Goal: Information Seeking & Learning: Compare options

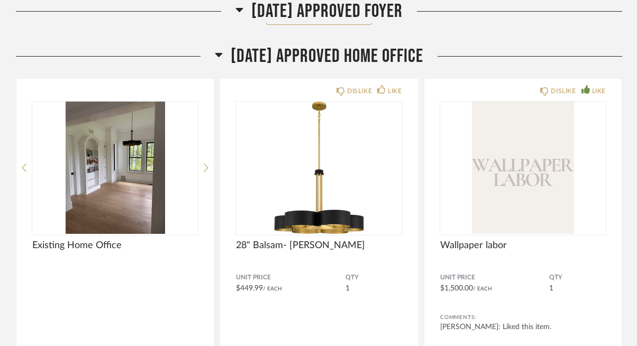
scroll to position [6298, 0]
click at [215, 54] on icon at bounding box center [219, 54] width 8 height 13
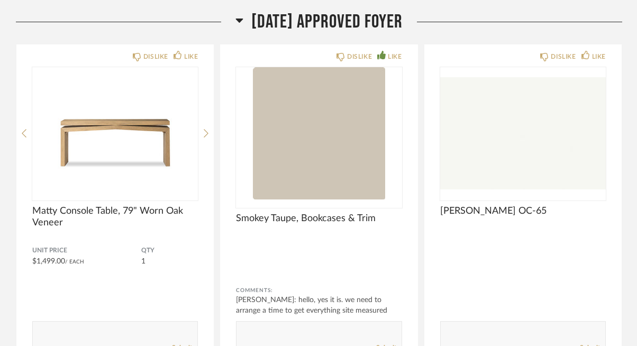
scroll to position [5587, 0]
click at [236, 21] on icon at bounding box center [239, 21] width 7 height 4
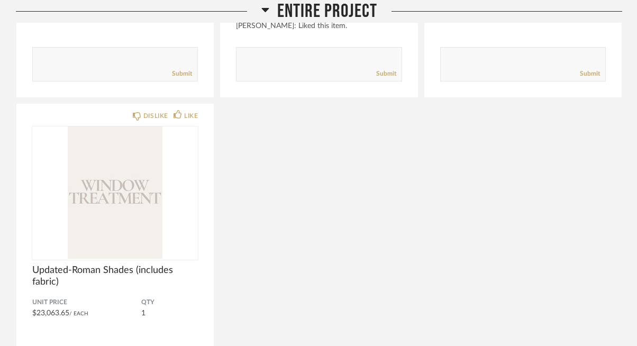
scroll to position [833, 0]
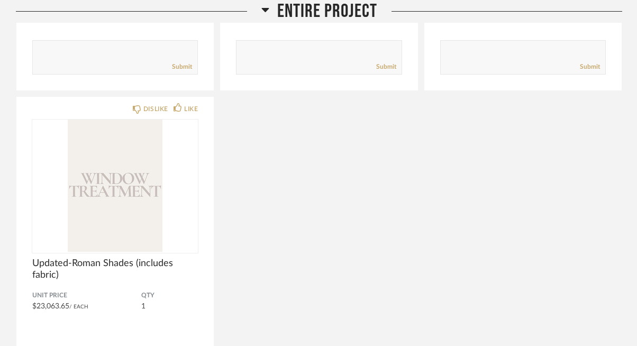
click at [266, 10] on icon at bounding box center [264, 10] width 7 height 4
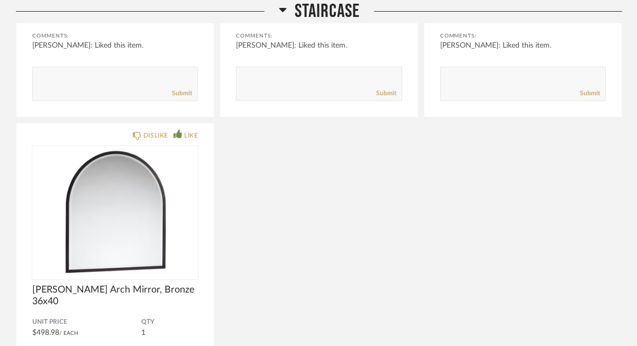
click at [286, 7] on h2 "Staircase" at bounding box center [319, 11] width 81 height 23
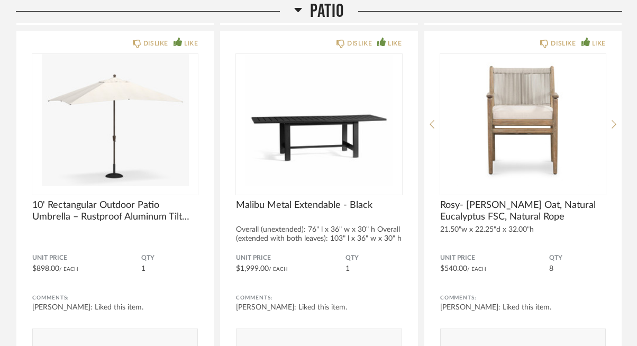
scroll to position [1653, 0]
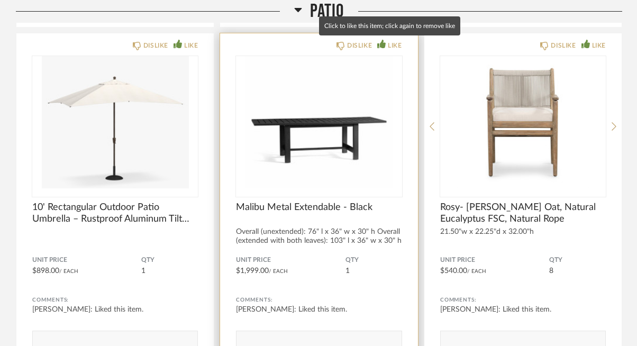
click at [385, 44] on icon at bounding box center [381, 44] width 8 height 8
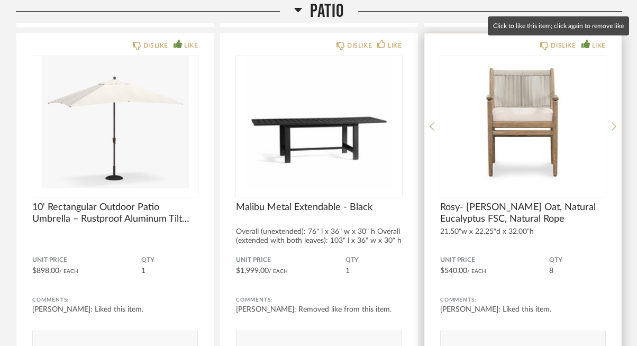
click at [586, 43] on icon at bounding box center [585, 44] width 8 height 8
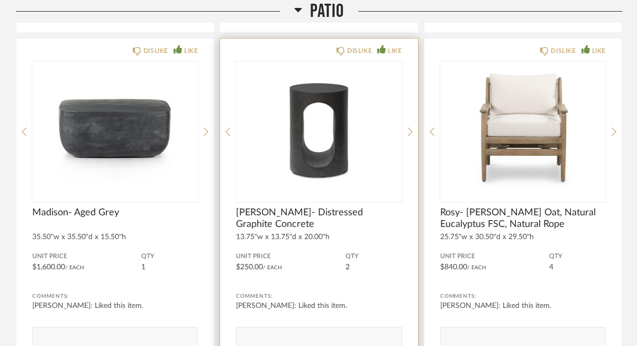
scroll to position [1296, 0]
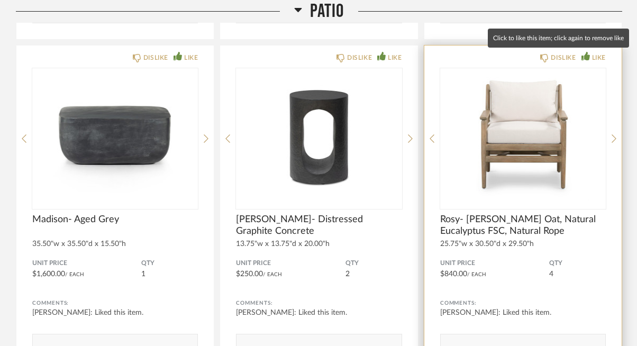
click at [583, 58] on icon at bounding box center [585, 56] width 8 height 8
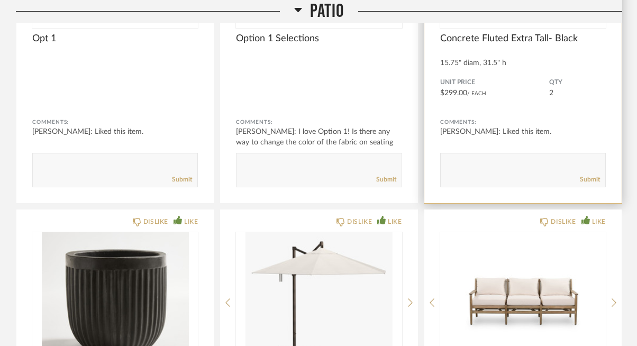
scroll to position [807, 0]
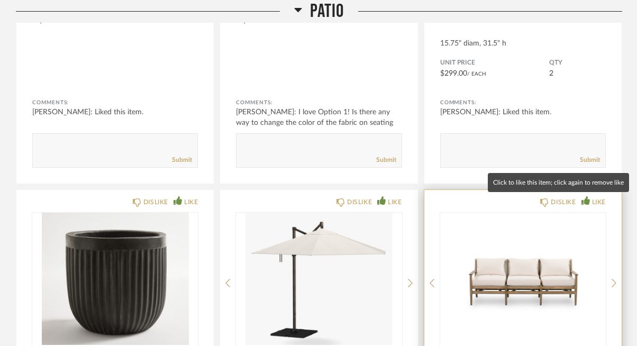
click at [584, 202] on icon at bounding box center [585, 200] width 8 height 8
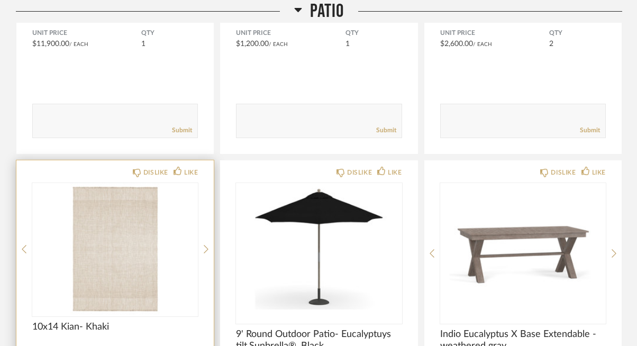
scroll to position [2952, 0]
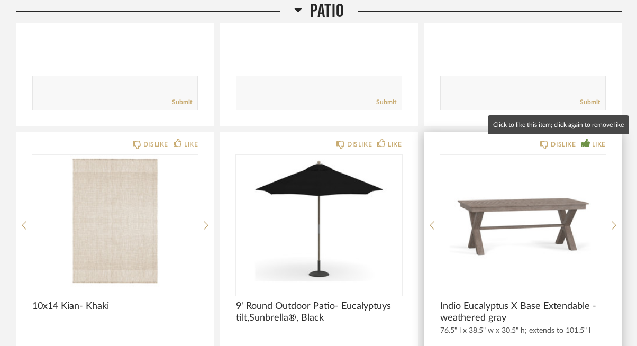
click at [582, 139] on icon at bounding box center [585, 143] width 8 height 8
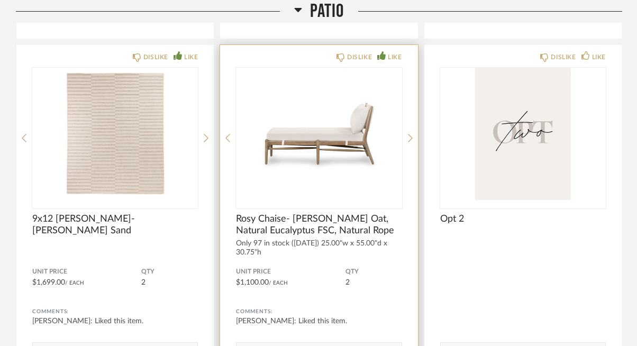
scroll to position [1995, 0]
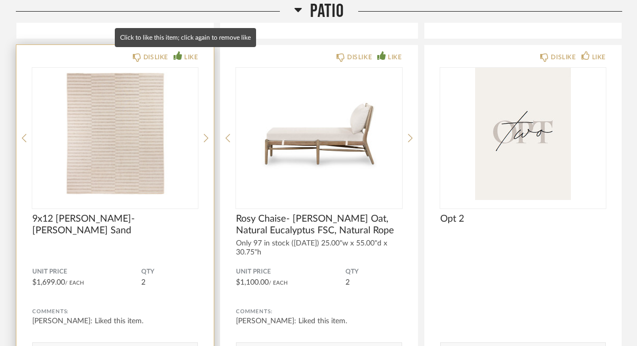
click at [179, 57] on icon at bounding box center [178, 55] width 8 height 8
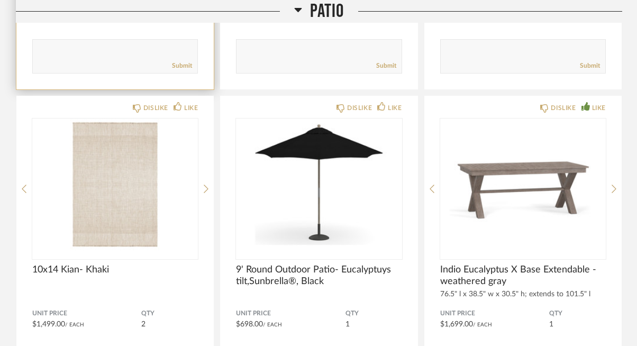
scroll to position [3027, 0]
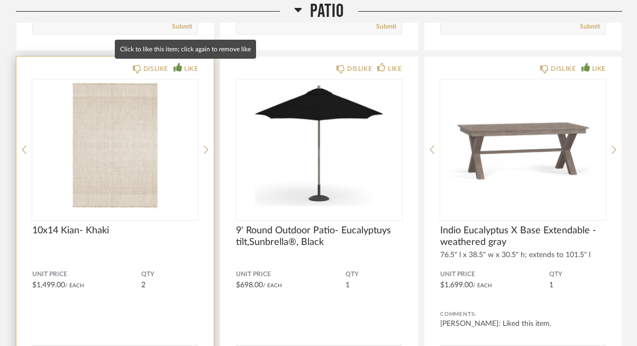
click at [179, 65] on icon at bounding box center [178, 67] width 8 height 8
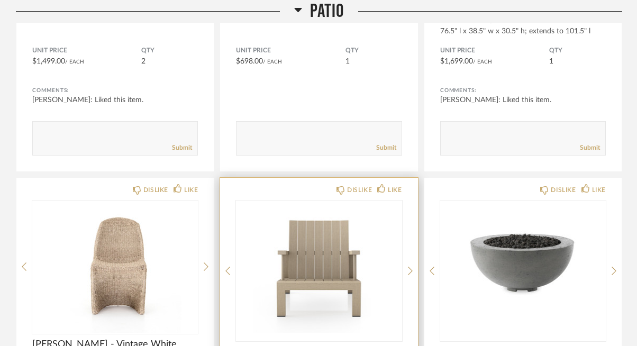
scroll to position [3260, 0]
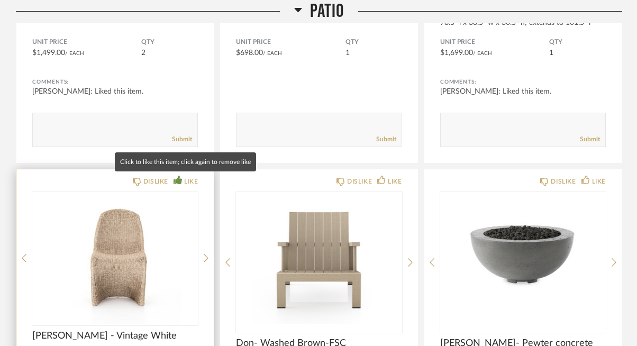
click at [178, 181] on icon at bounding box center [178, 180] width 8 height 8
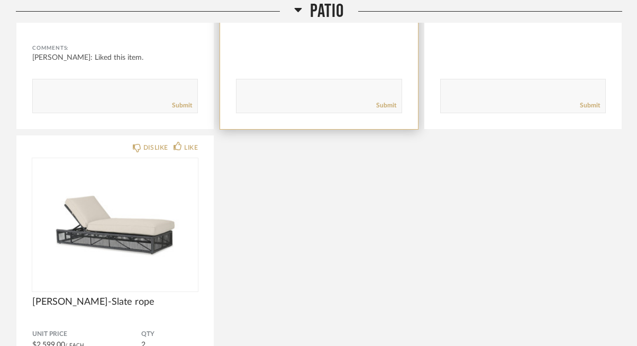
scroll to position [3649, 0]
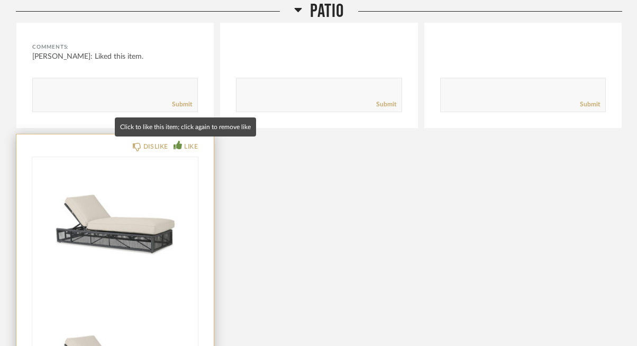
click at [178, 150] on div "LIKE" at bounding box center [186, 146] width 24 height 11
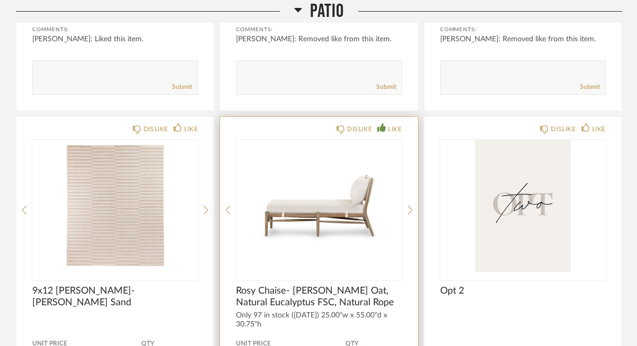
scroll to position [1923, 0]
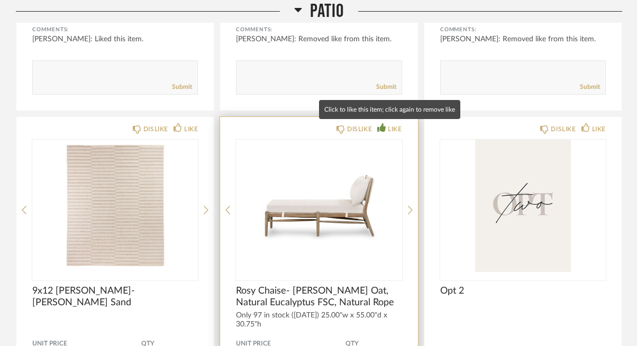
click at [384, 130] on icon at bounding box center [381, 127] width 8 height 8
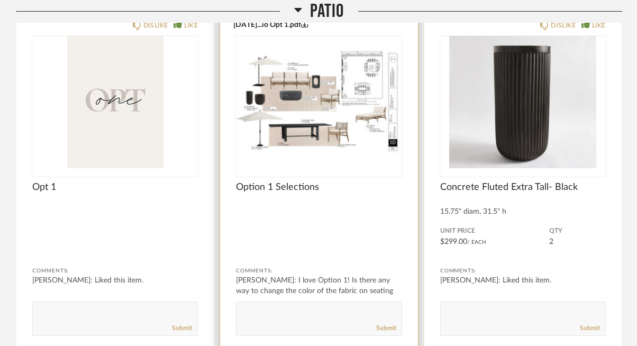
scroll to position [639, 0]
click at [370, 66] on img "0" at bounding box center [319, 102] width 166 height 132
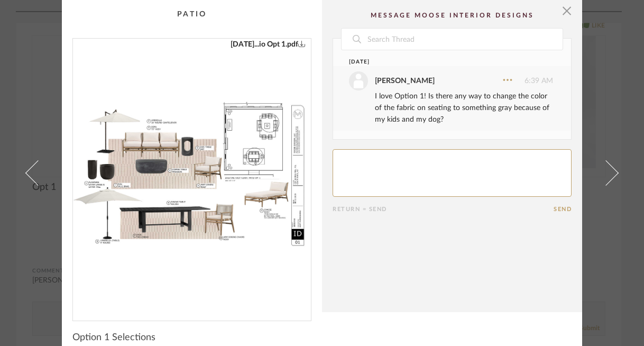
scroll to position [0, 0]
click at [564, 13] on span "button" at bounding box center [567, 10] width 21 height 21
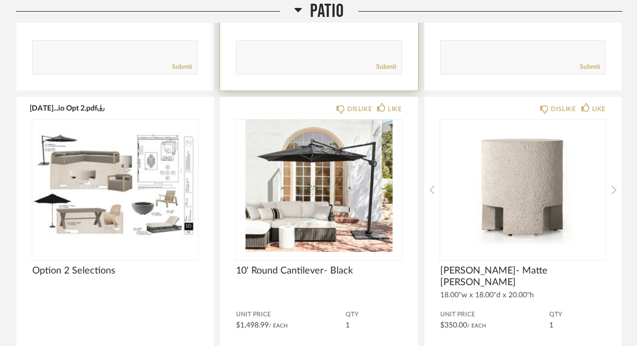
scroll to position [2297, 0]
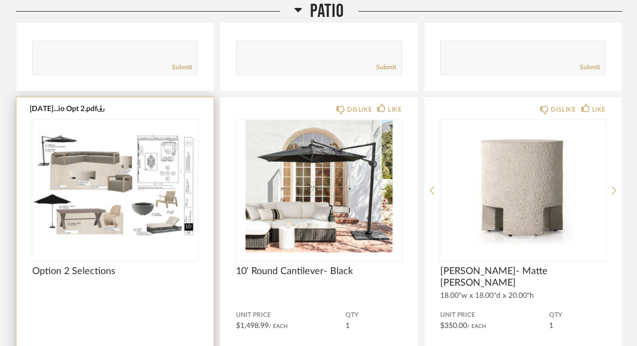
click at [97, 161] on img "0" at bounding box center [115, 186] width 166 height 132
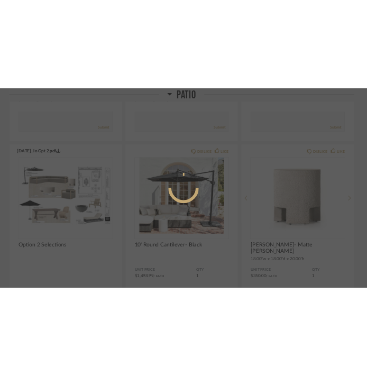
scroll to position [0, 0]
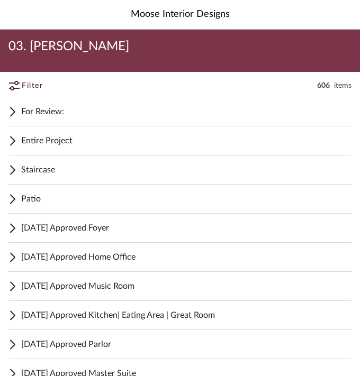
click at [48, 112] on span "For Review:" at bounding box center [186, 111] width 330 height 13
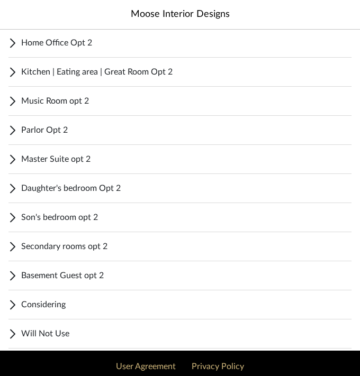
scroll to position [1289, 0]
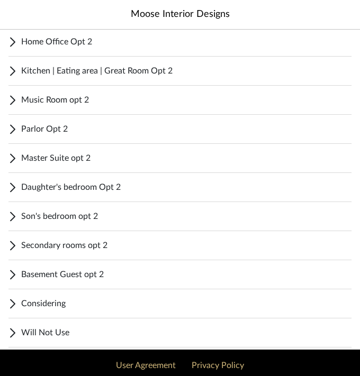
click at [25, 307] on span "Considering" at bounding box center [186, 303] width 330 height 13
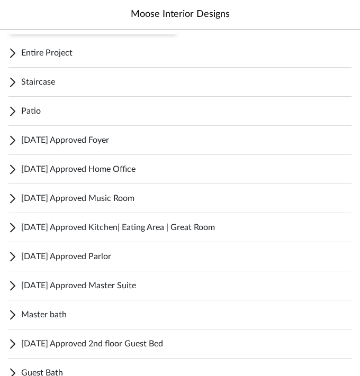
scroll to position [491, 0]
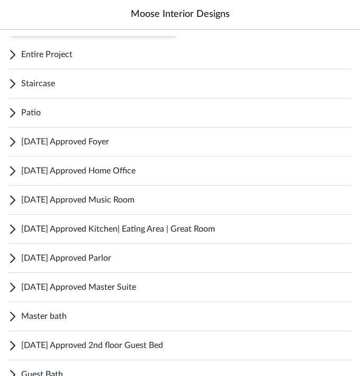
click at [17, 113] on div "Patio" at bounding box center [179, 112] width 343 height 29
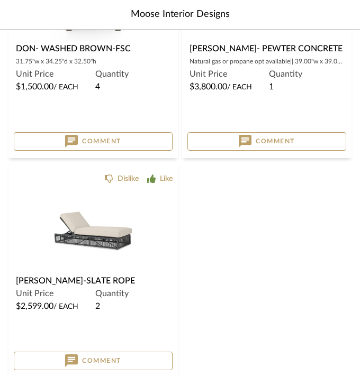
scroll to position [3571, 0]
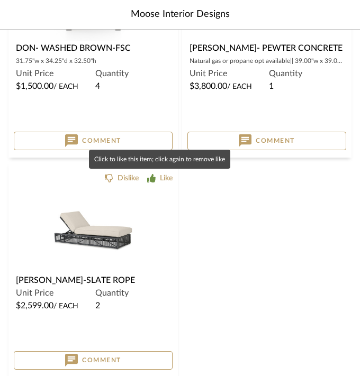
click at [154, 178] on icon at bounding box center [151, 178] width 8 height 8
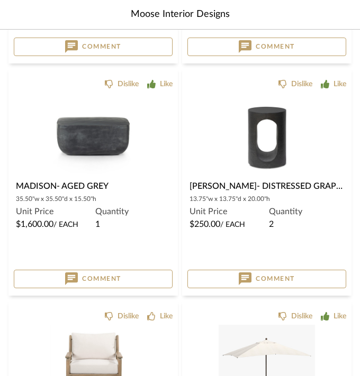
scroll to position [1182, 0]
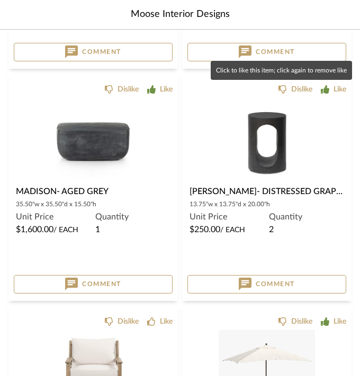
click at [325, 93] on icon at bounding box center [325, 89] width 8 height 8
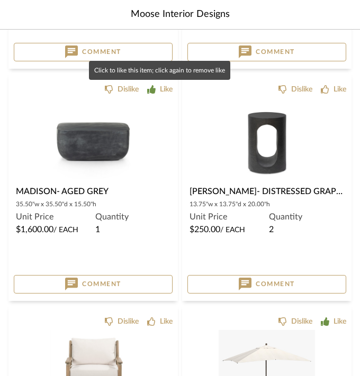
click at [150, 93] on icon at bounding box center [151, 89] width 8 height 8
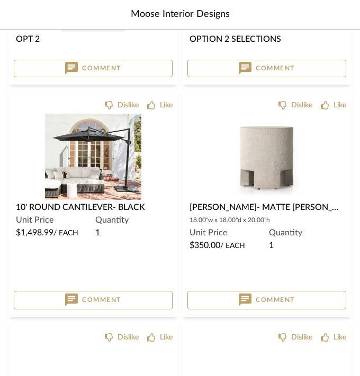
scroll to position [2264, 0]
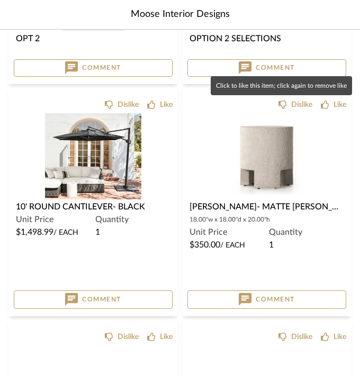
click at [323, 105] on icon at bounding box center [325, 105] width 8 height 8
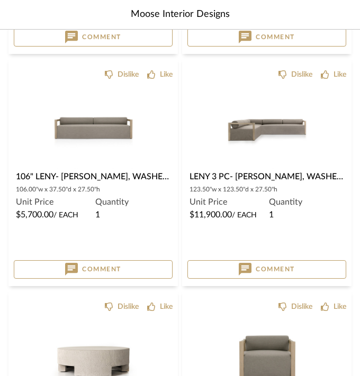
scroll to position [2542, 0]
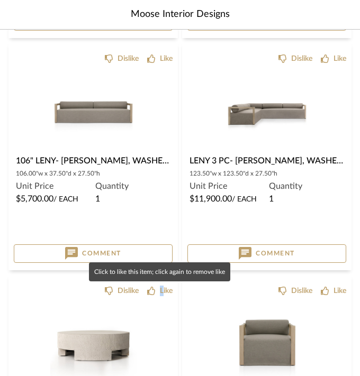
click at [161, 288] on div "Like" at bounding box center [166, 291] width 13 height 11
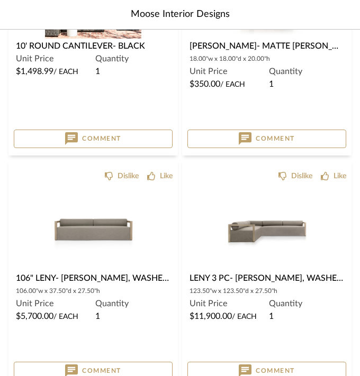
scroll to position [2426, 0]
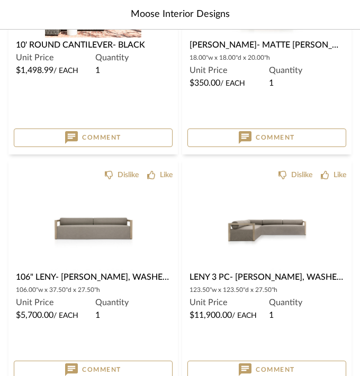
click at [100, 230] on img "0" at bounding box center [93, 227] width 86 height 86
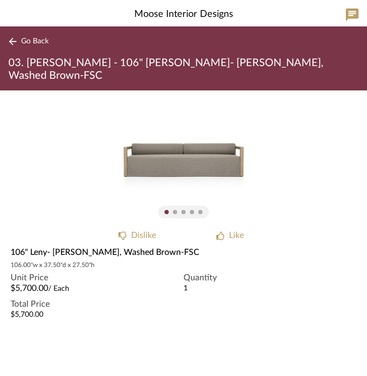
click at [174, 210] on div at bounding box center [175, 212] width 4 height 4
click at [229, 154] on img "0" at bounding box center [183, 156] width 133 height 133
click at [198, 206] on img "0" at bounding box center [183, 156] width 133 height 133
click at [190, 131] on img "0" at bounding box center [183, 156] width 133 height 133
click at [14, 41] on icon at bounding box center [12, 41] width 7 height 7
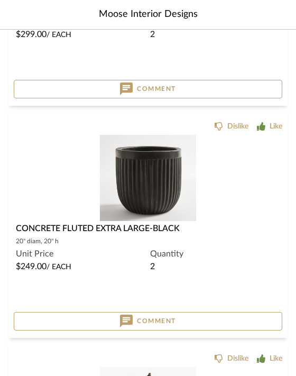
scroll to position [1312, 0]
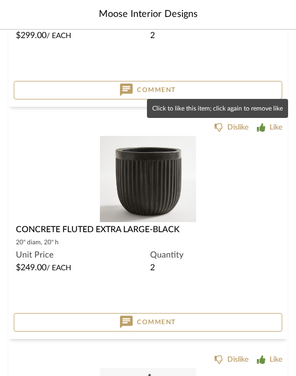
click at [261, 128] on icon at bounding box center [261, 127] width 8 height 8
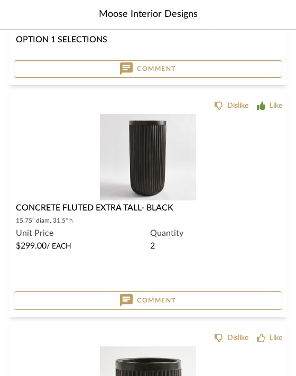
scroll to position [1095, 0]
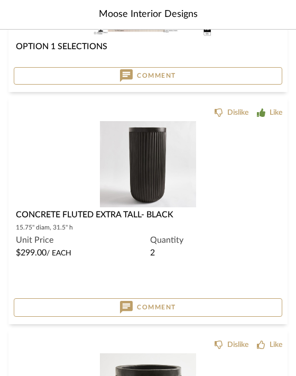
click at [265, 112] on icon at bounding box center [261, 112] width 8 height 8
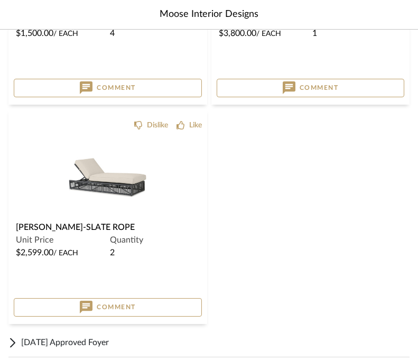
scroll to position [3624, 0]
click at [184, 131] on div "Dislike Like [PERSON_NAME]-Slate rope Unit Price $2,599.00 / Each Quantity 2" at bounding box center [108, 204] width 188 height 178
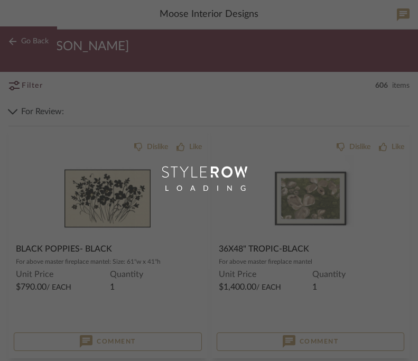
click at [178, 125] on html "Moose Interior Designs 03. [PERSON_NAME] Items Category Seating (44) Tables (34…" at bounding box center [209, 180] width 418 height 361
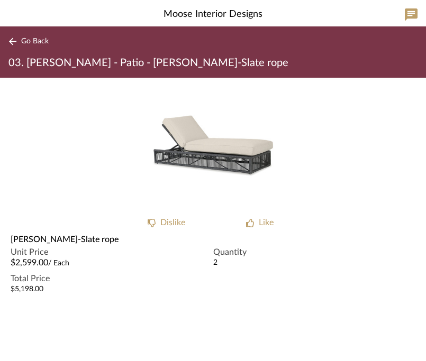
click at [14, 41] on icon at bounding box center [12, 42] width 8 height 8
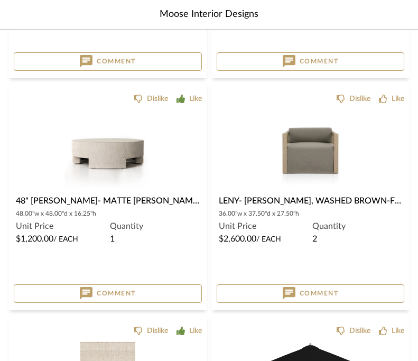
scroll to position [2734, 0]
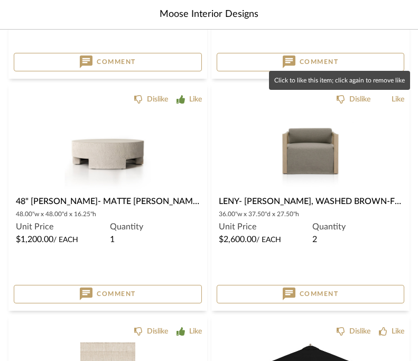
click at [359, 97] on icon at bounding box center [383, 99] width 8 height 8
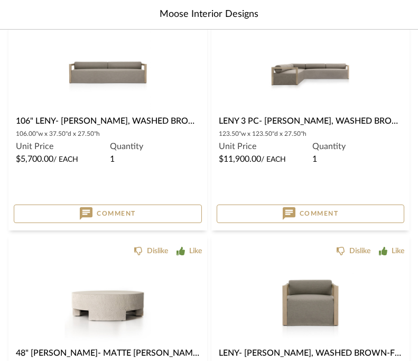
scroll to position [2497, 0]
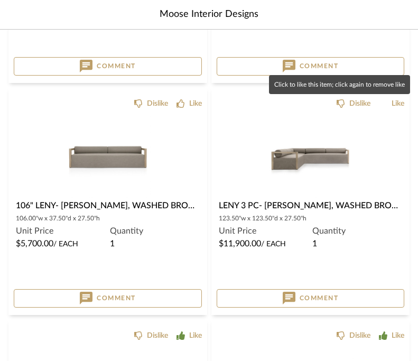
click at [359, 101] on icon at bounding box center [383, 103] width 8 height 8
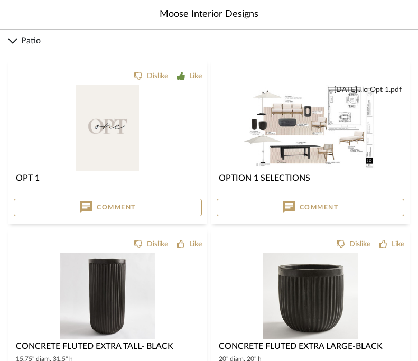
scroll to position [561, 0]
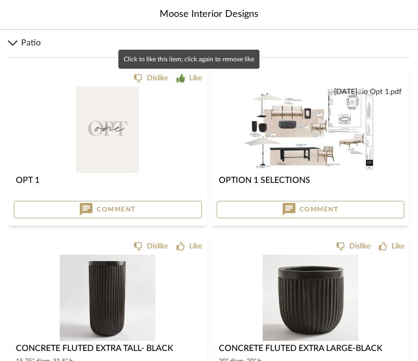
click at [179, 74] on icon at bounding box center [181, 78] width 8 height 8
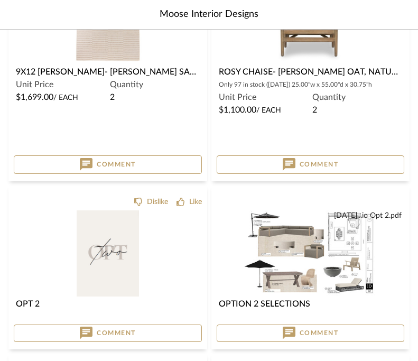
scroll to position [1999, 0]
